Goal: Information Seeking & Learning: Learn about a topic

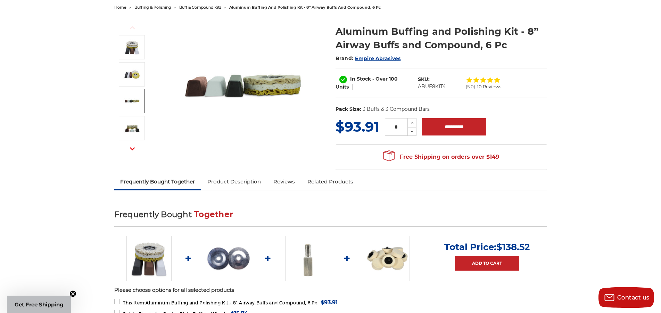
scroll to position [213, 0]
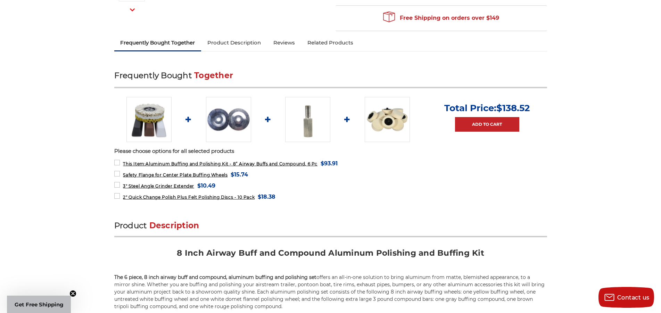
click at [385, 123] on img at bounding box center [387, 119] width 45 height 45
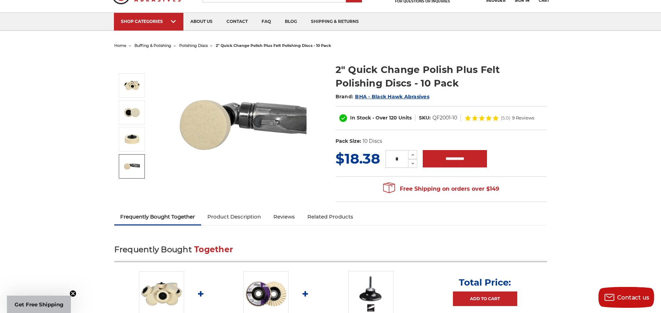
scroll to position [106, 0]
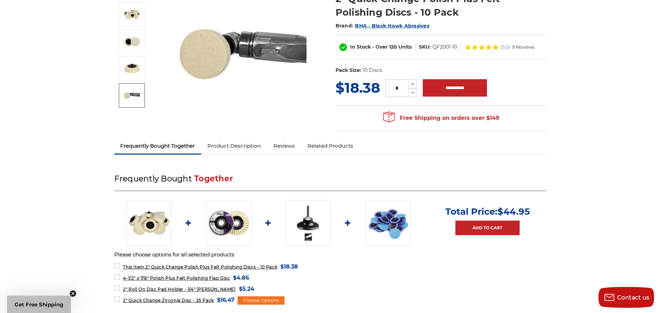
click at [241, 144] on link "Product Description" at bounding box center [234, 145] width 66 height 15
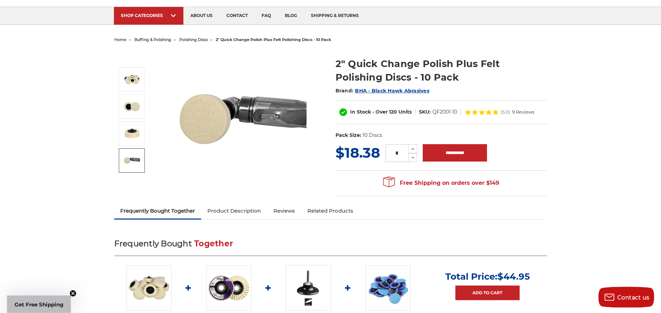
scroll to position [0, 0]
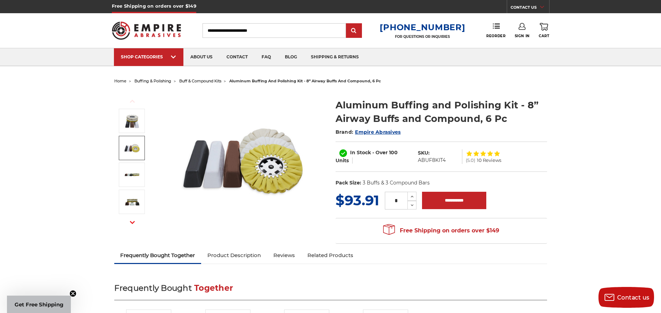
click at [132, 146] on img at bounding box center [131, 147] width 17 height 17
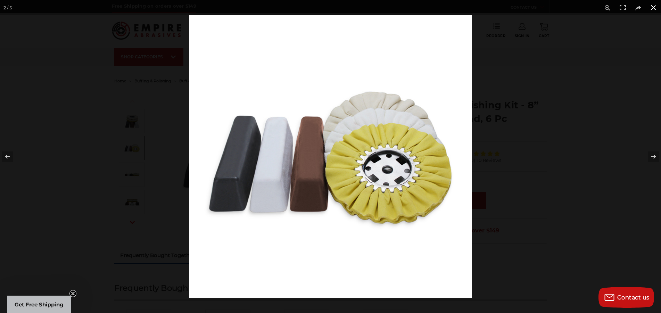
click at [652, 8] on button at bounding box center [653, 7] width 15 height 15
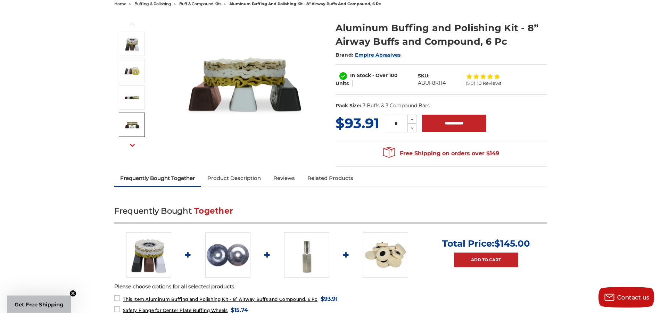
scroll to position [35, 0]
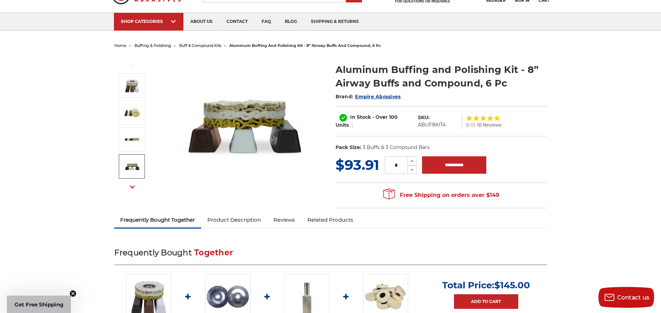
click at [132, 185] on button "Next" at bounding box center [132, 187] width 17 height 15
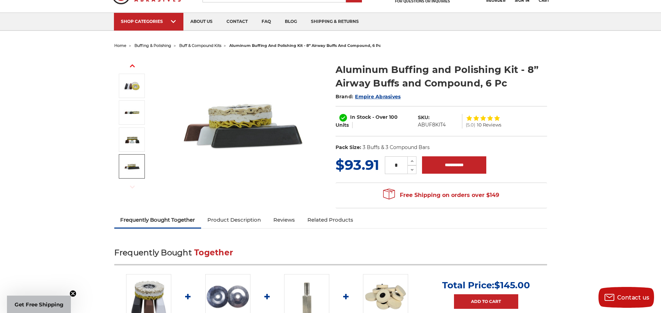
click at [231, 220] on link "Product Description" at bounding box center [234, 219] width 66 height 15
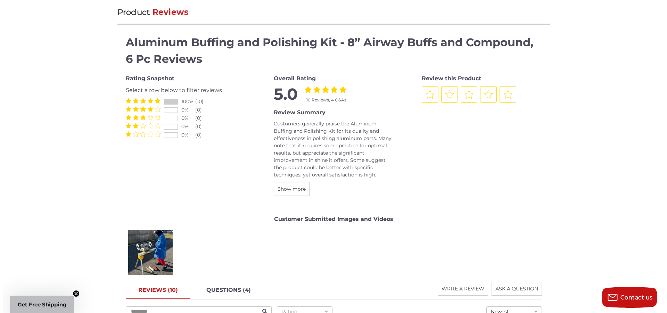
scroll to position [1134, 0]
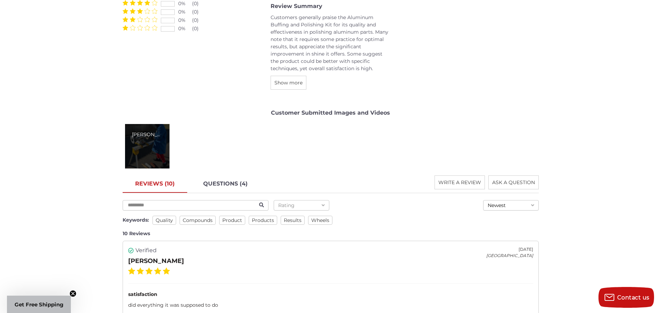
click at [146, 138] on div "Giovanni P." at bounding box center [147, 146] width 44 height 44
